Goal: Navigation & Orientation: Find specific page/section

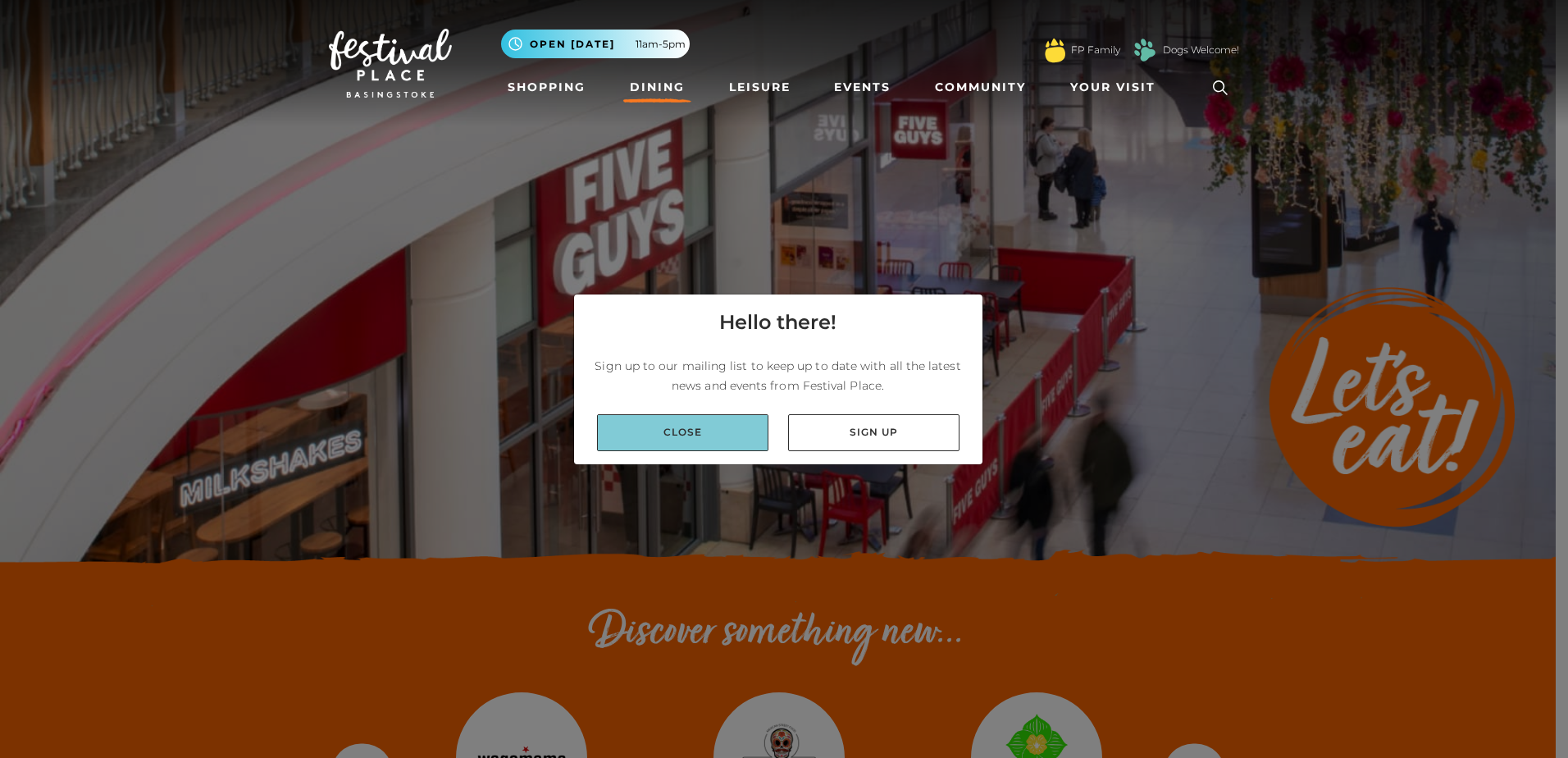
click at [747, 435] on link "Close" at bounding box center [682, 433] width 171 height 37
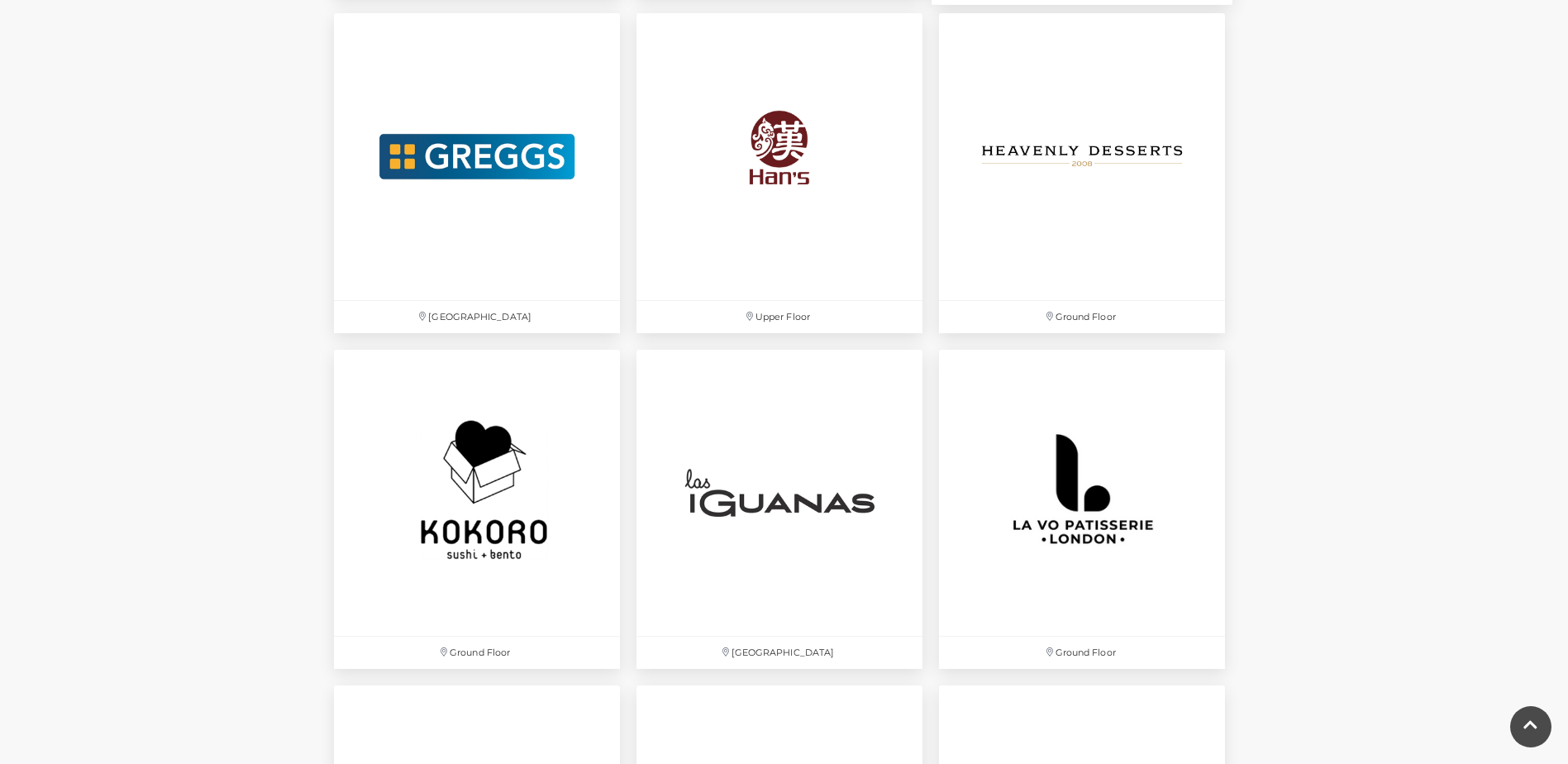
scroll to position [3308, 0]
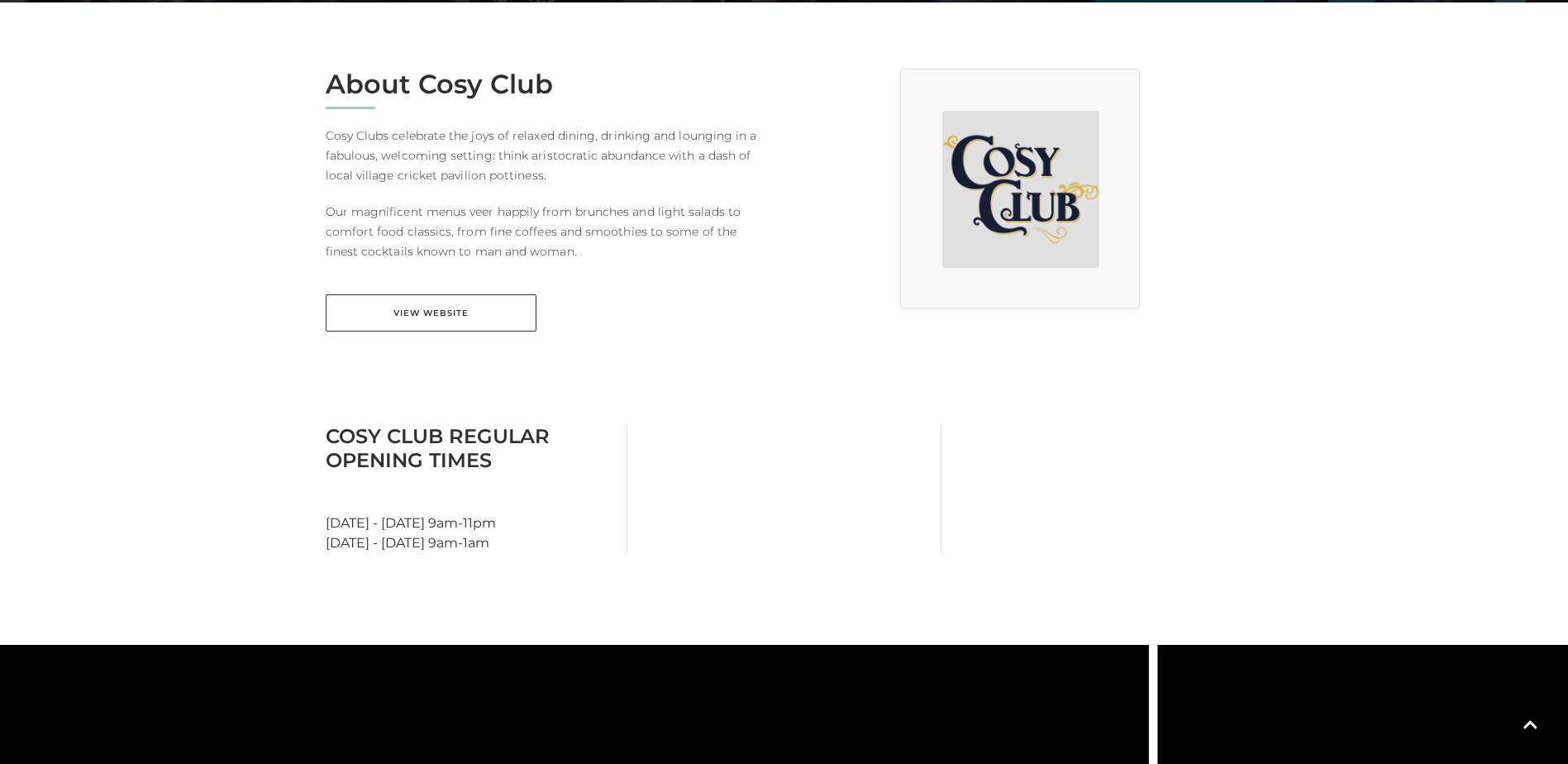
scroll to position [413, 0]
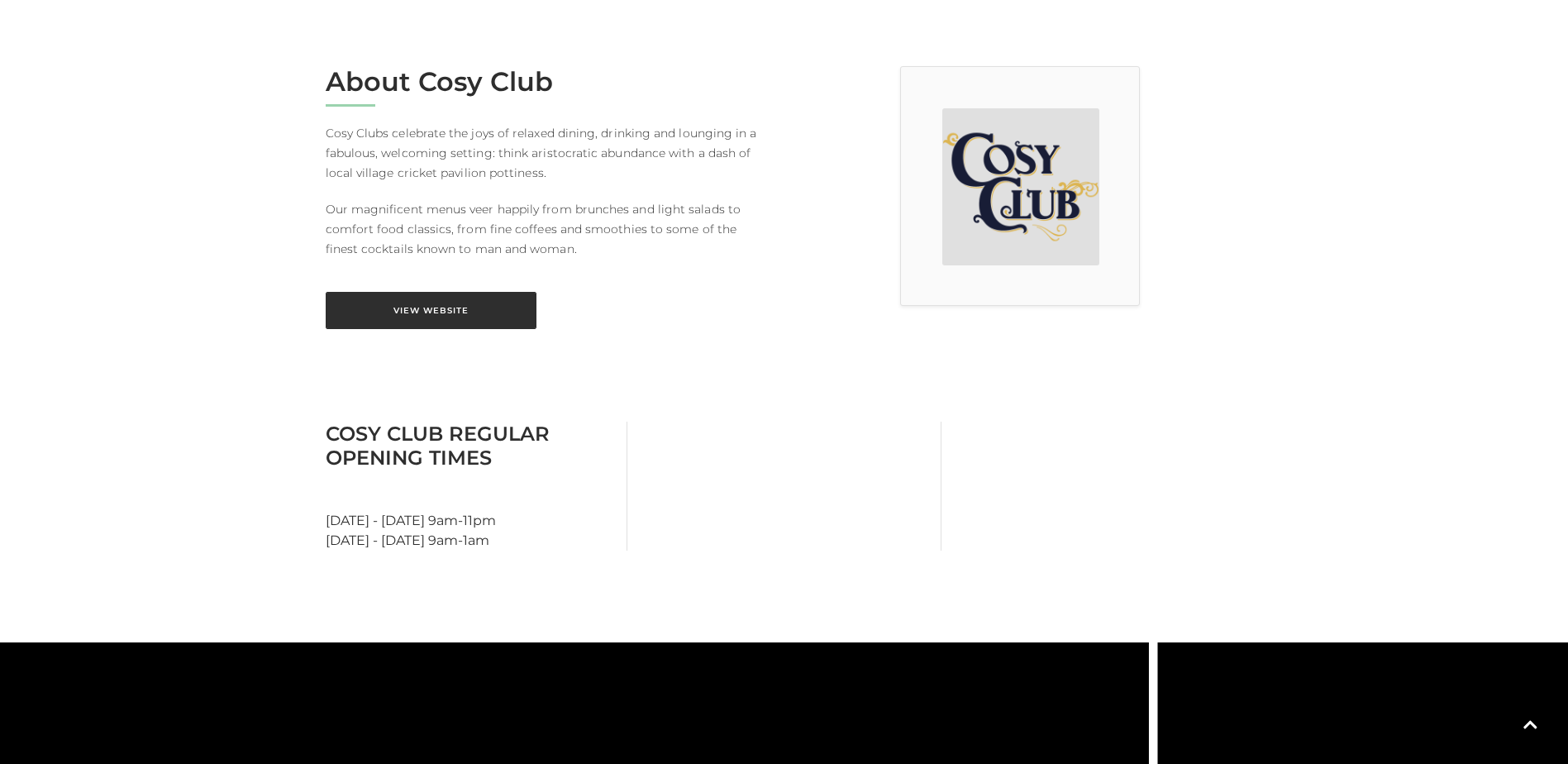
click at [460, 318] on link "View Website" at bounding box center [431, 310] width 211 height 37
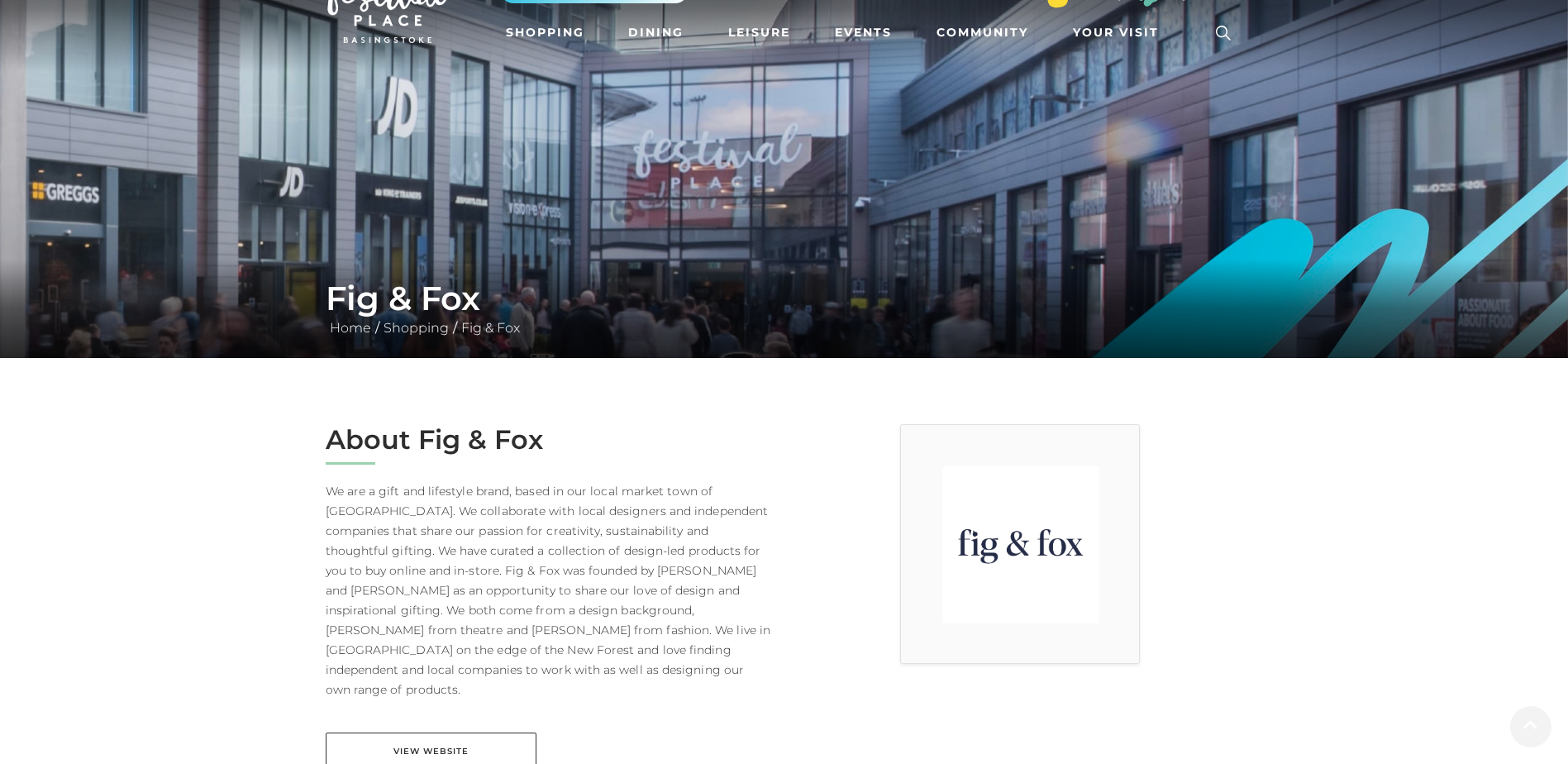
scroll to position [82, 0]
